Goal: Information Seeking & Learning: Learn about a topic

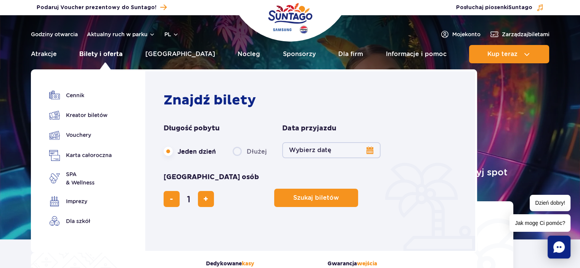
click at [107, 56] on link "Bilety i oferta" at bounding box center [100, 54] width 43 height 18
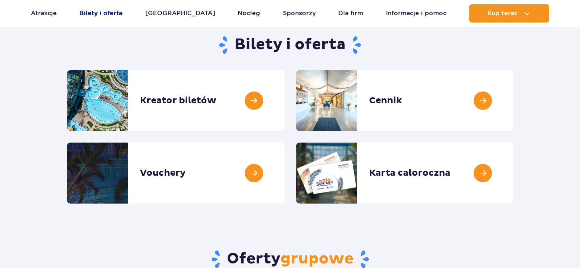
scroll to position [76, 0]
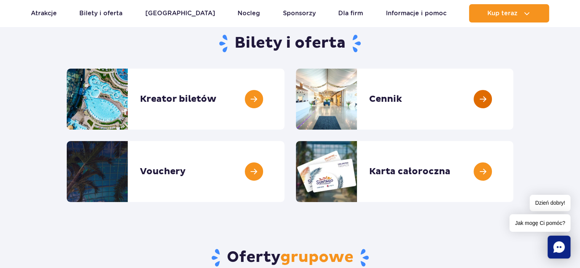
click at [513, 96] on link at bounding box center [513, 99] width 0 height 61
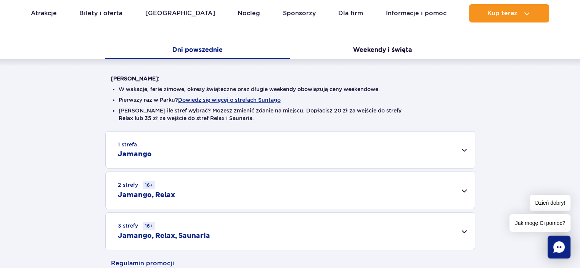
scroll to position [191, 0]
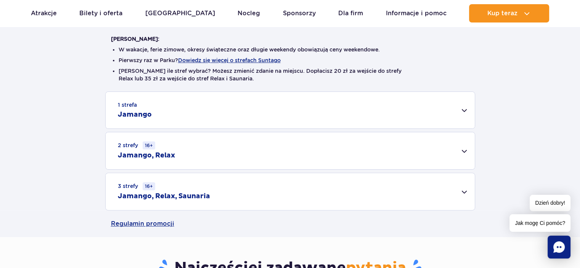
click at [465, 108] on div "1 strefa Jamango" at bounding box center [290, 110] width 369 height 37
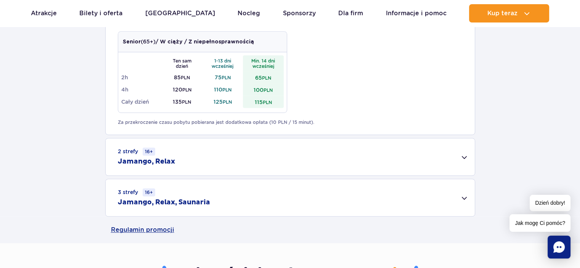
scroll to position [495, 0]
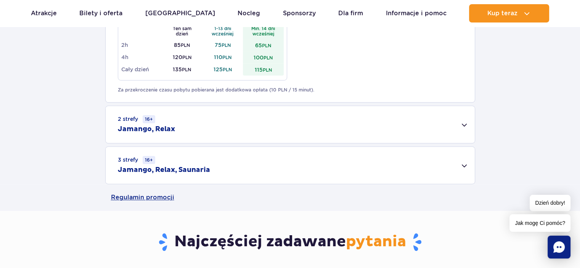
click at [462, 125] on div "2 strefy 16+ Jamango, Relax" at bounding box center [290, 124] width 369 height 37
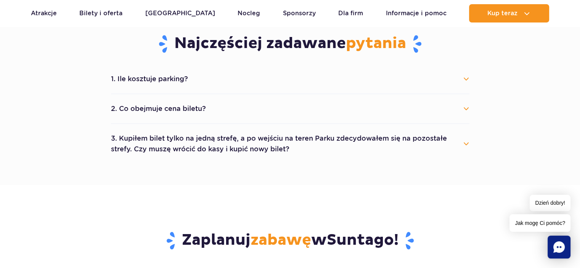
scroll to position [800, 0]
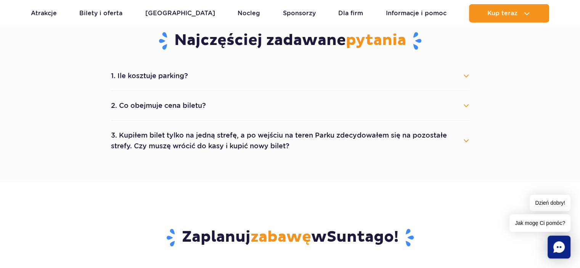
click at [468, 138] on button "3. Kupiłem bilet tylko na jedną strefę, a po wejściu na teren Parku zdecydowałe…" at bounding box center [290, 140] width 358 height 27
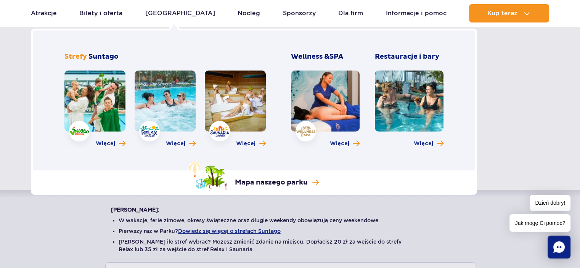
scroll to position [38, 0]
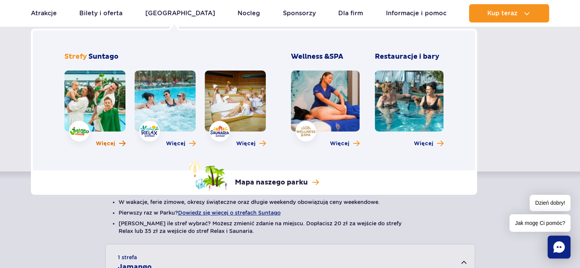
click at [117, 141] on link "Więcej" at bounding box center [111, 144] width 30 height 8
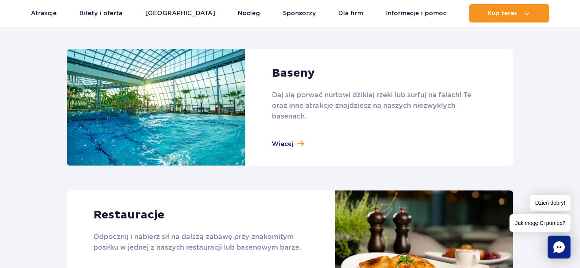
scroll to position [800, 0]
click at [293, 139] on link at bounding box center [290, 106] width 446 height 117
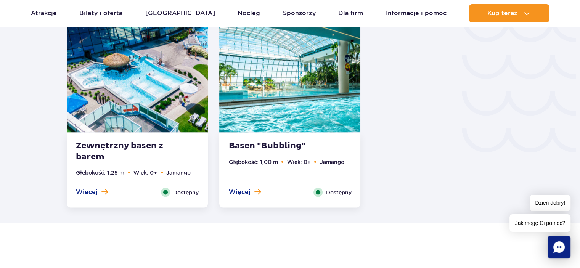
scroll to position [1296, 0]
